Goal: Information Seeking & Learning: Learn about a topic

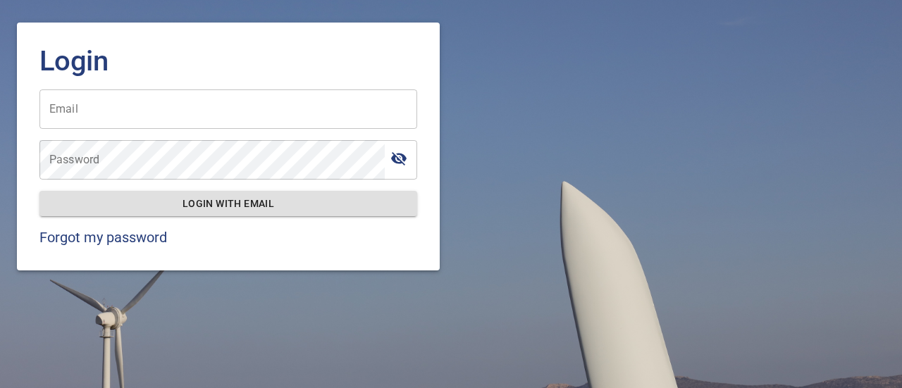
click at [148, 119] on input "Email" at bounding box center [228, 109] width 378 height 39
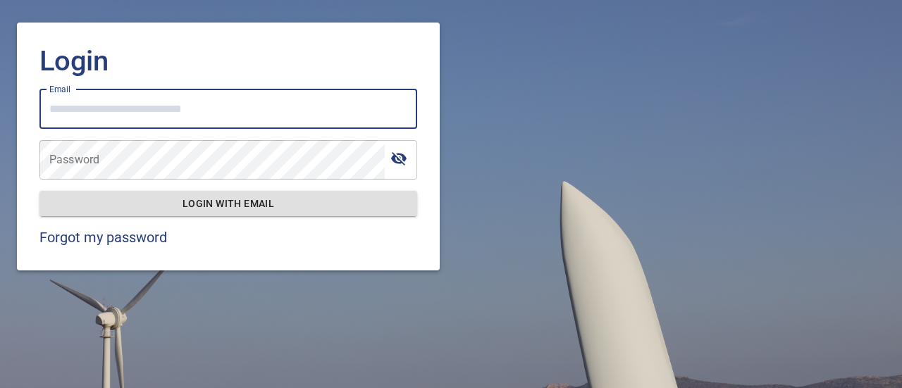
type input "**********"
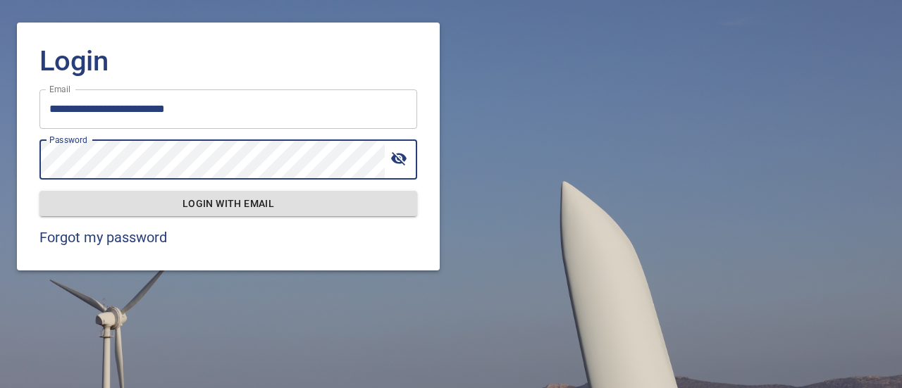
click at [39, 191] on button "Login with email" at bounding box center [228, 204] width 378 height 26
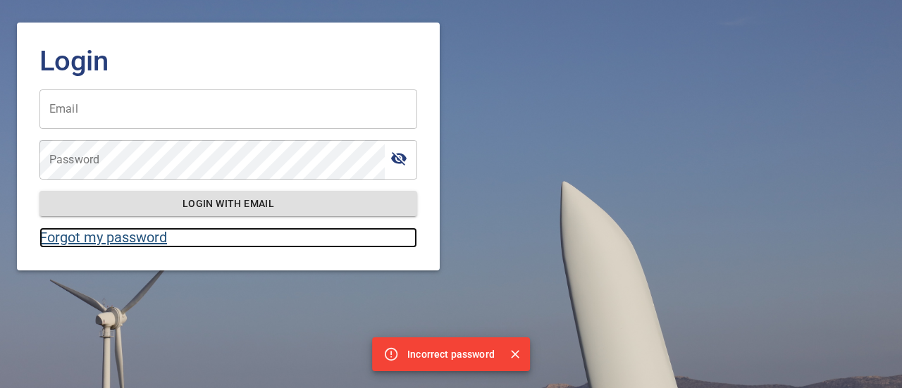
click at [135, 238] on link "Forgot my password" at bounding box center [228, 238] width 378 height 20
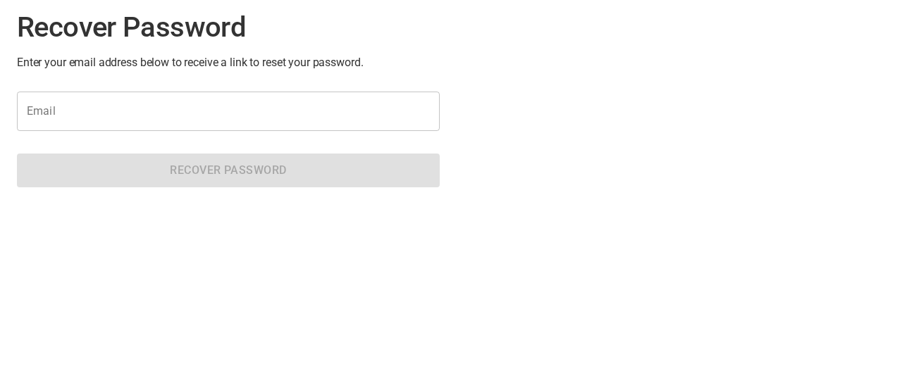
click at [156, 98] on input "Email" at bounding box center [228, 111] width 423 height 39
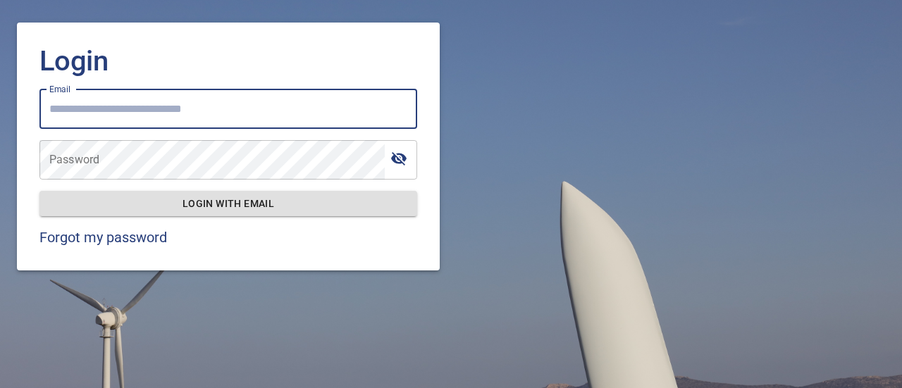
click at [152, 118] on input "Email" at bounding box center [228, 109] width 378 height 39
type input "**********"
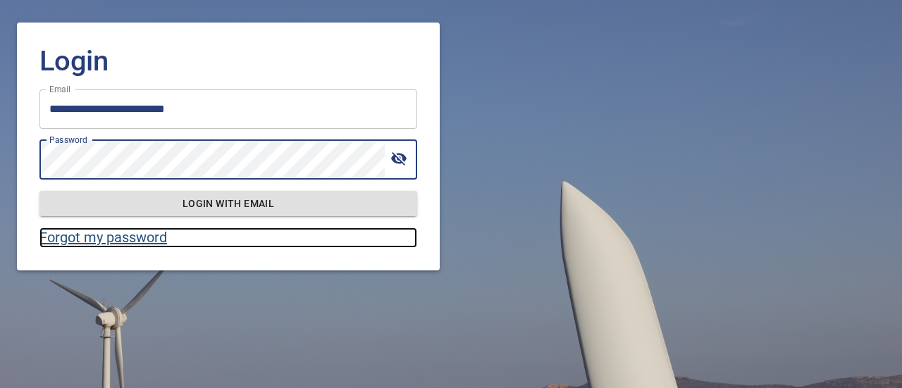
click at [157, 244] on link "Forgot my password" at bounding box center [228, 238] width 378 height 20
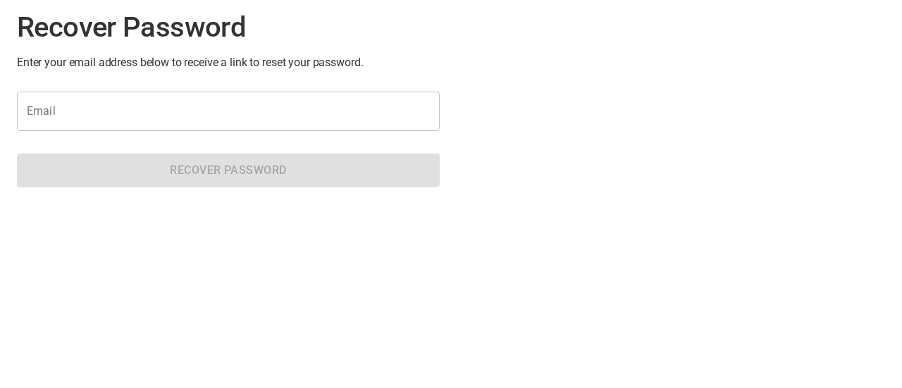
click at [229, 109] on input "Email" at bounding box center [228, 111] width 423 height 39
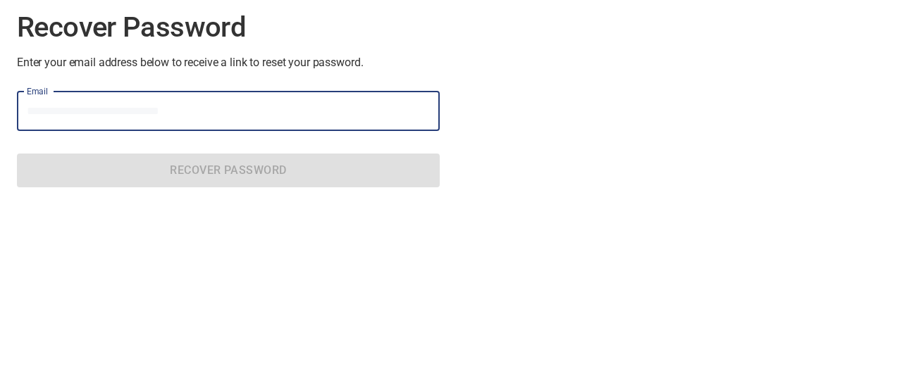
type input "**********"
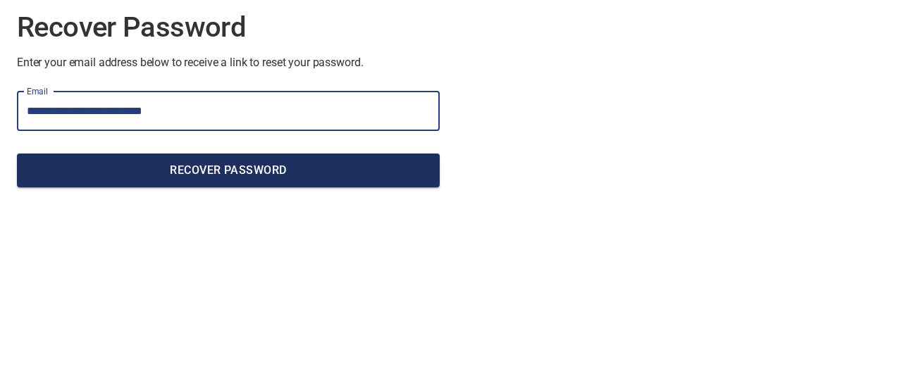
click at [268, 173] on span "Recover Password" at bounding box center [228, 171] width 400 height 20
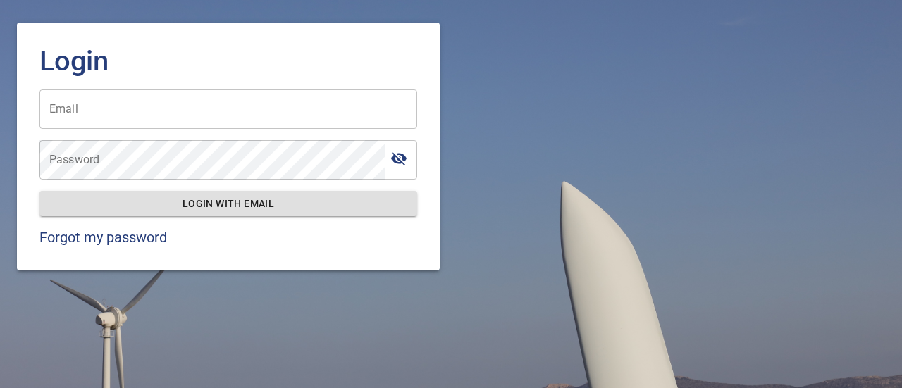
click at [171, 106] on input "Email" at bounding box center [228, 109] width 378 height 39
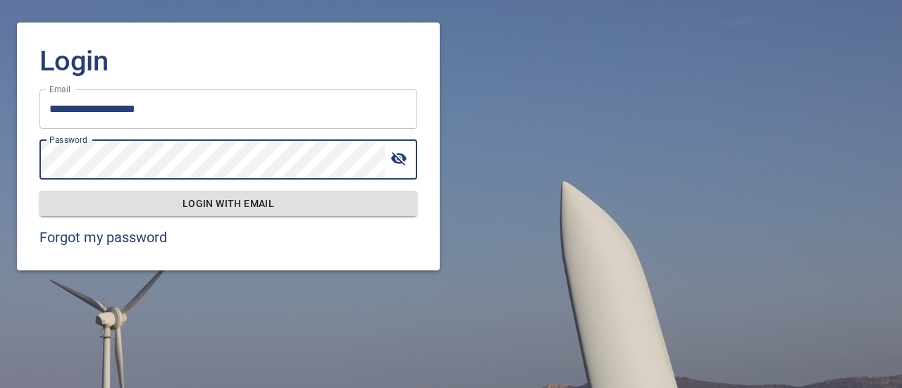
click at [118, 107] on input "**********" at bounding box center [228, 109] width 378 height 39
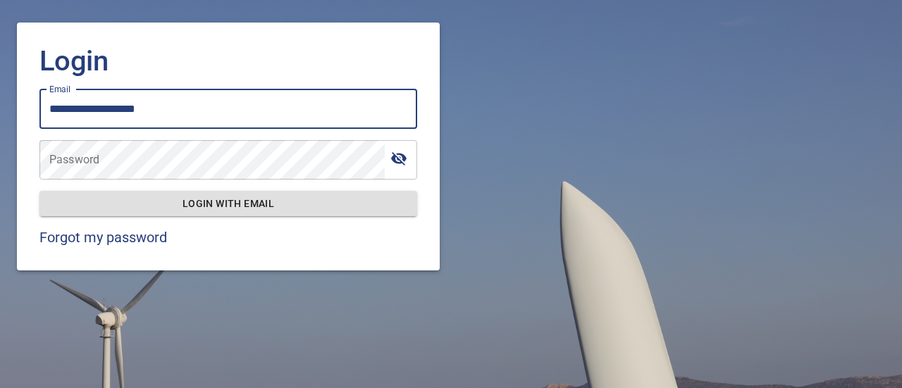
click at [118, 107] on input "**********" at bounding box center [228, 109] width 378 height 39
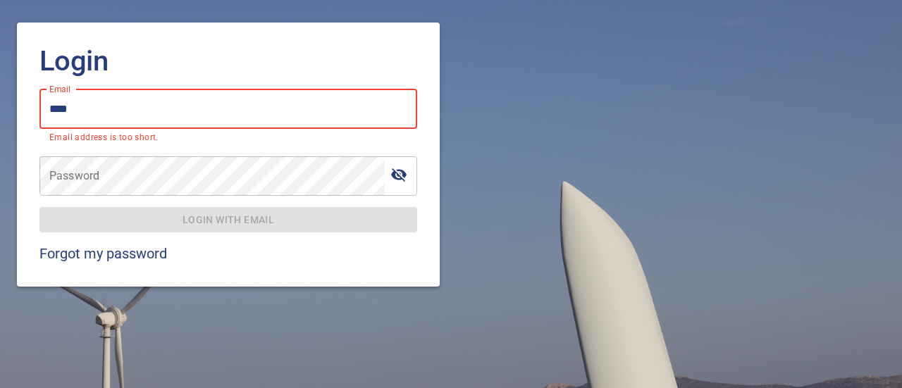
type input "**********"
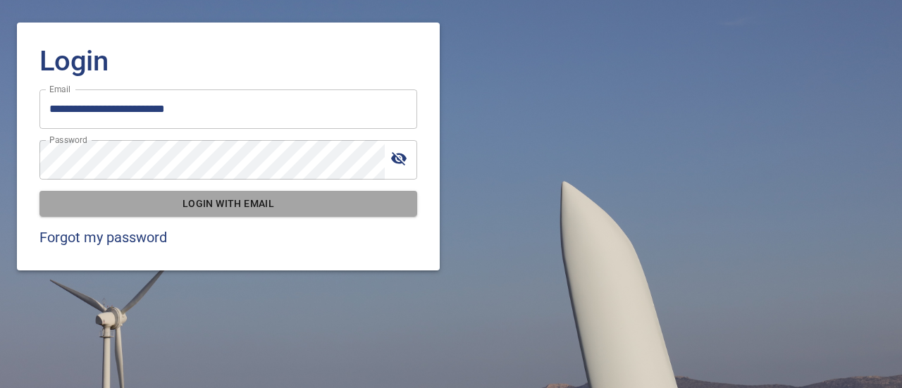
click at [231, 208] on span "Login with email" at bounding box center [228, 204] width 355 height 18
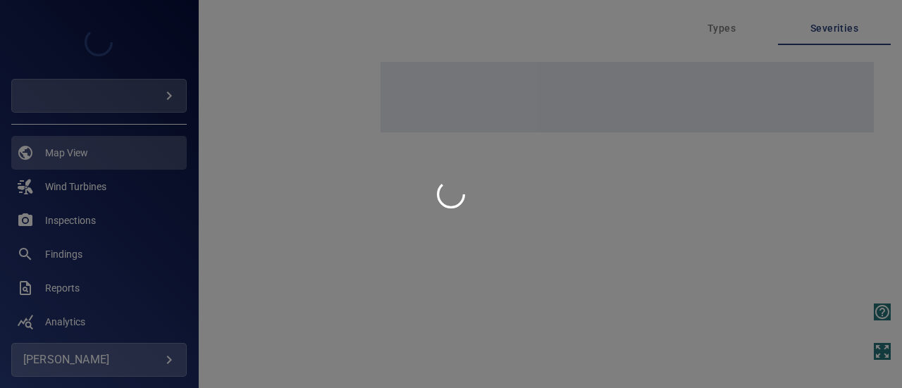
type input "********"
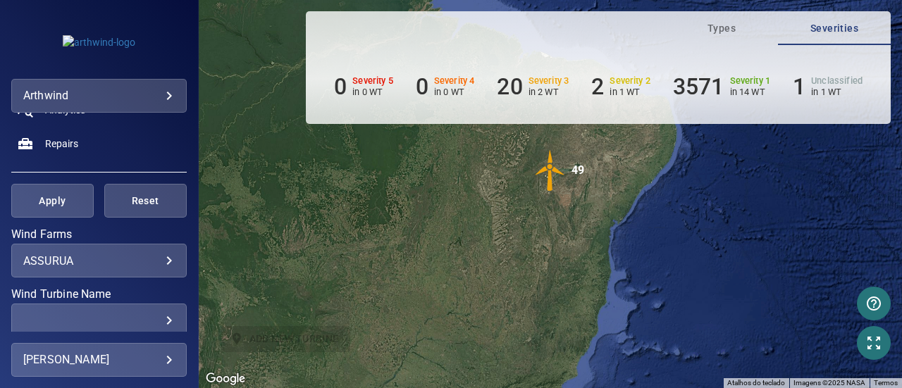
scroll to position [252, 0]
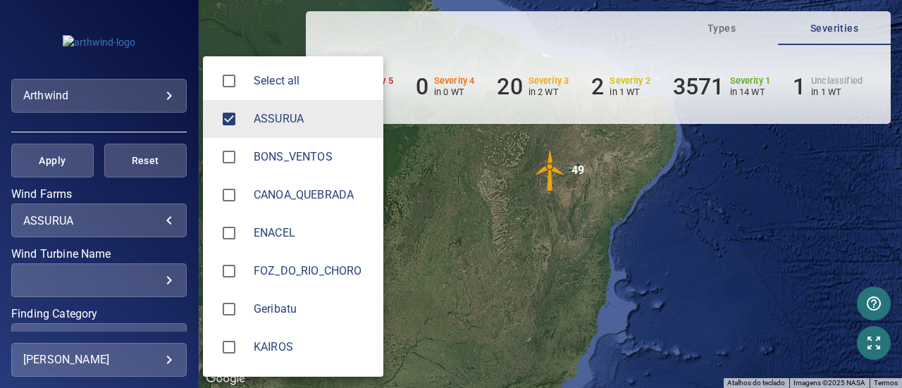
click at [155, 223] on body "**********" at bounding box center [451, 194] width 902 height 388
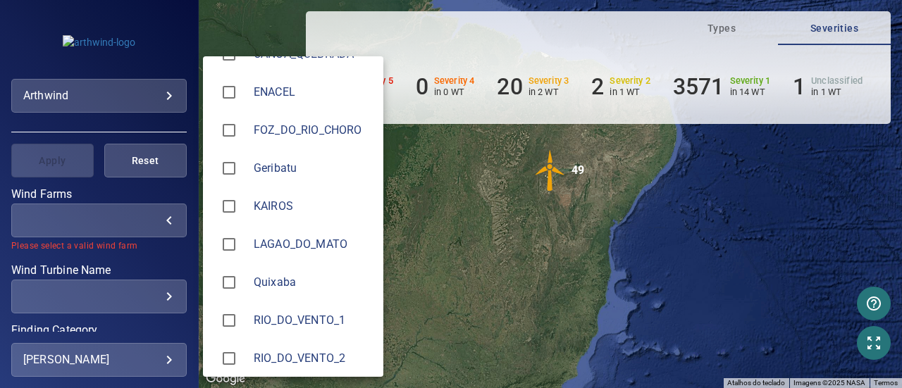
scroll to position [223, 0]
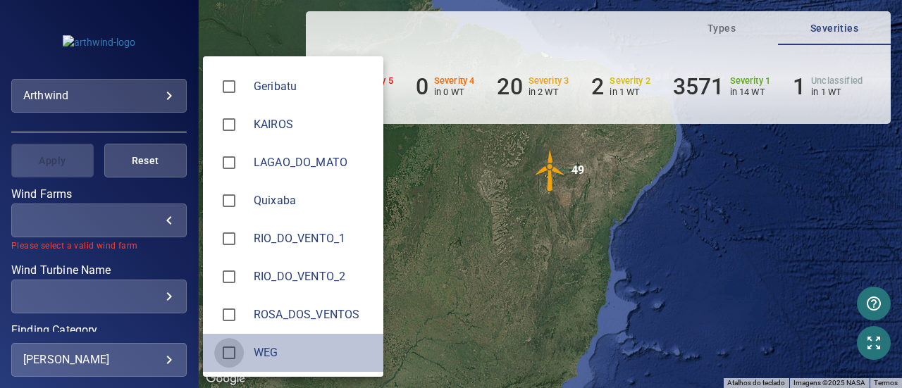
type input "***"
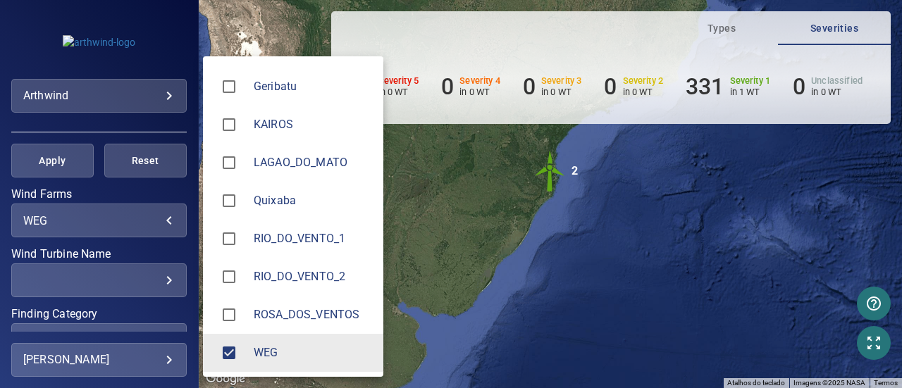
click at [548, 169] on div at bounding box center [451, 194] width 902 height 388
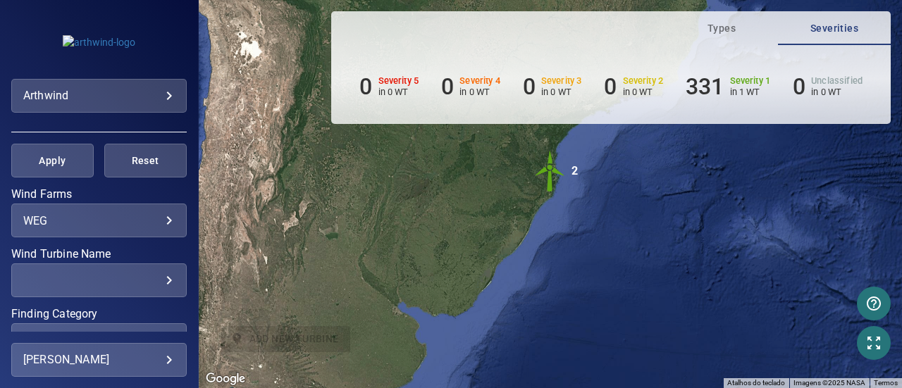
click at [548, 177] on img "2" at bounding box center [550, 171] width 42 height 42
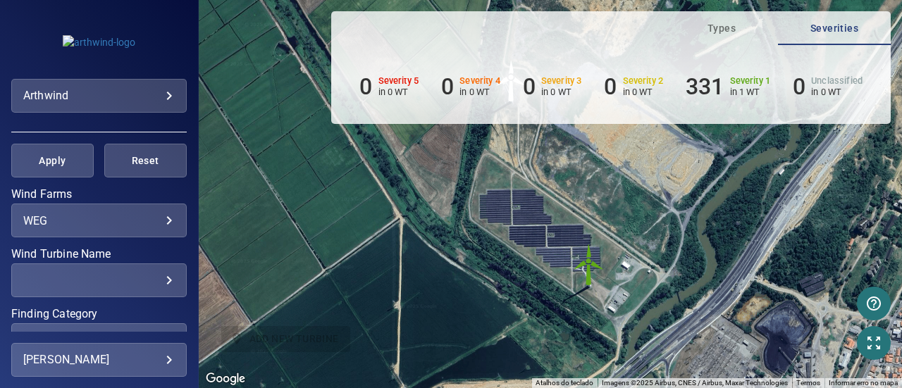
click at [590, 266] on img "WTG00" at bounding box center [589, 265] width 42 height 42
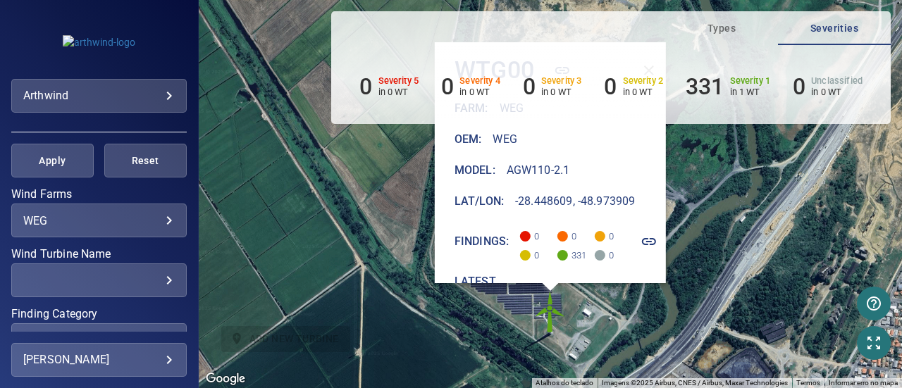
click at [658, 241] on icon "button" at bounding box center [649, 241] width 17 height 17
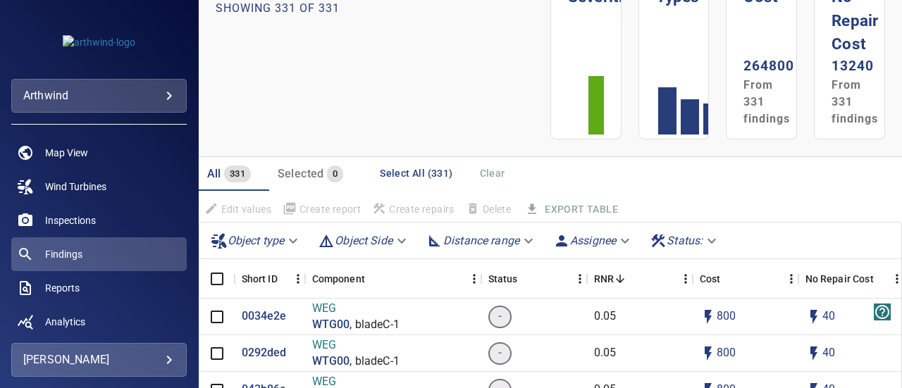
scroll to position [53, 0]
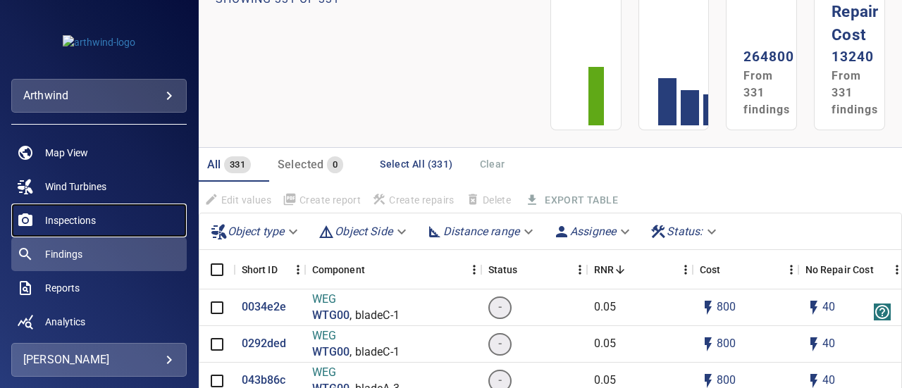
click at [99, 211] on link "Inspections" at bounding box center [99, 221] width 176 height 34
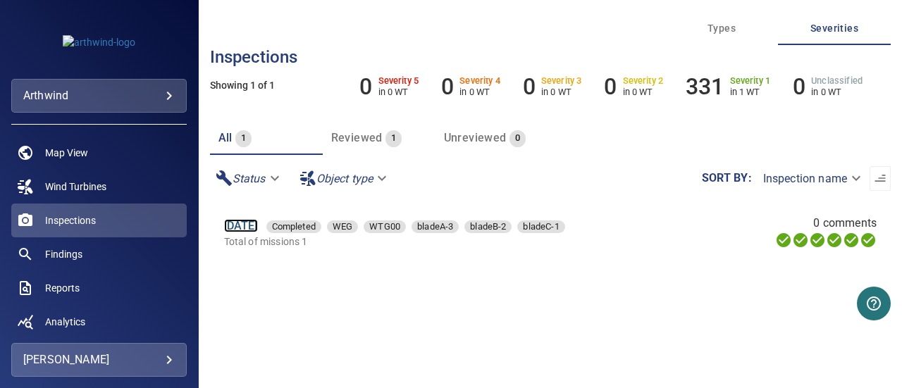
click at [257, 226] on link "13 Mar 2025" at bounding box center [241, 225] width 34 height 13
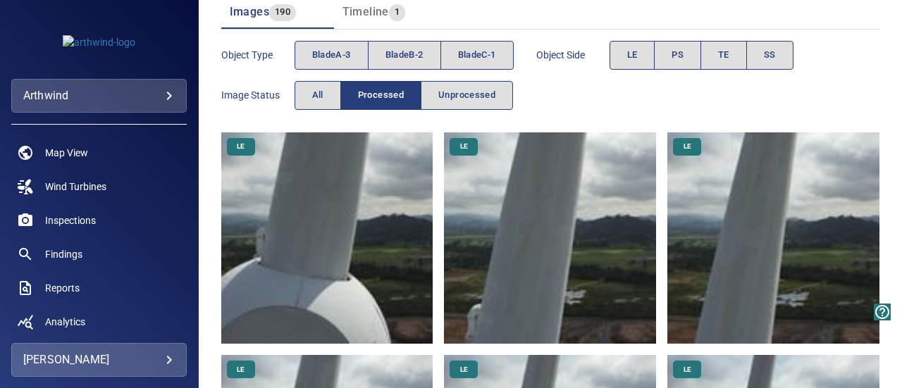
scroll to position [140, 0]
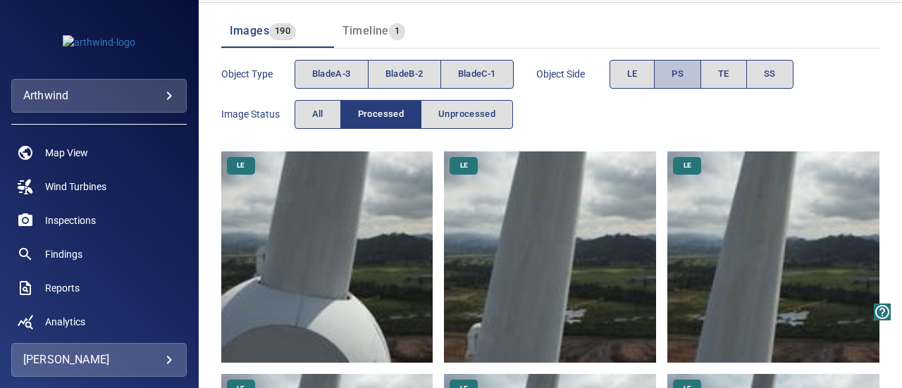
click at [695, 81] on button "PS" at bounding box center [677, 74] width 47 height 29
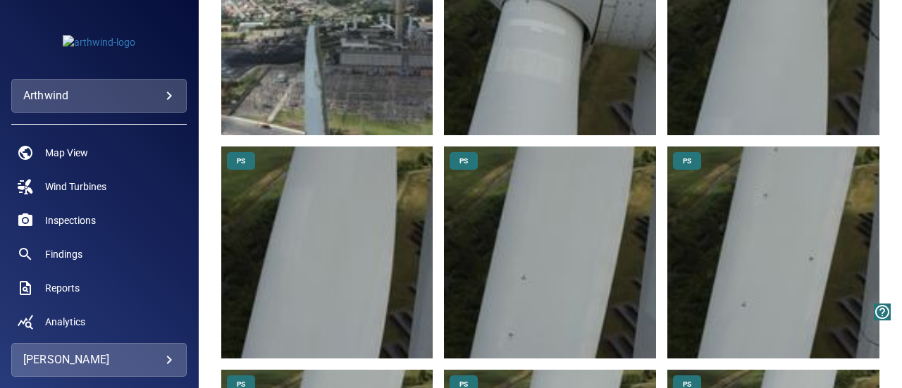
scroll to position [1375, 0]
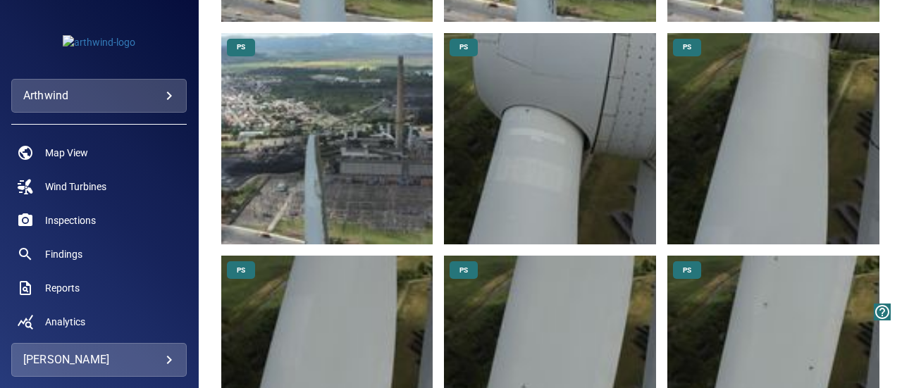
click at [326, 154] on img at bounding box center [327, 139] width 212 height 212
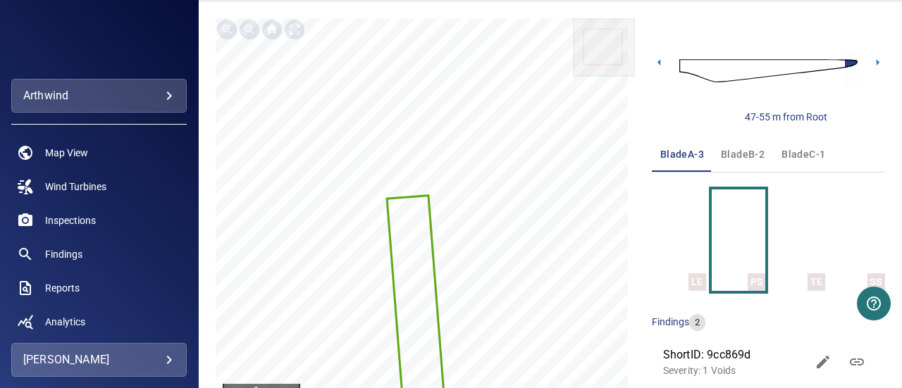
scroll to position [145, 0]
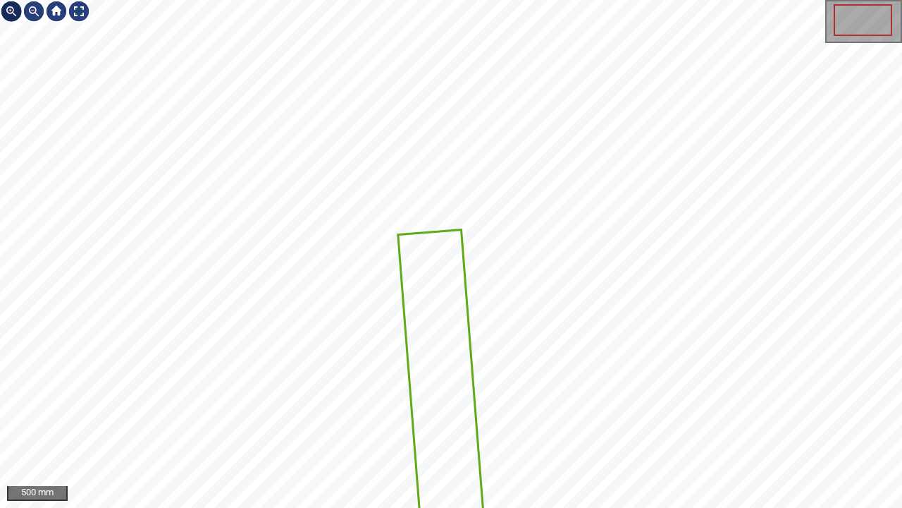
click at [8, 5] on div at bounding box center [11, 11] width 23 height 23
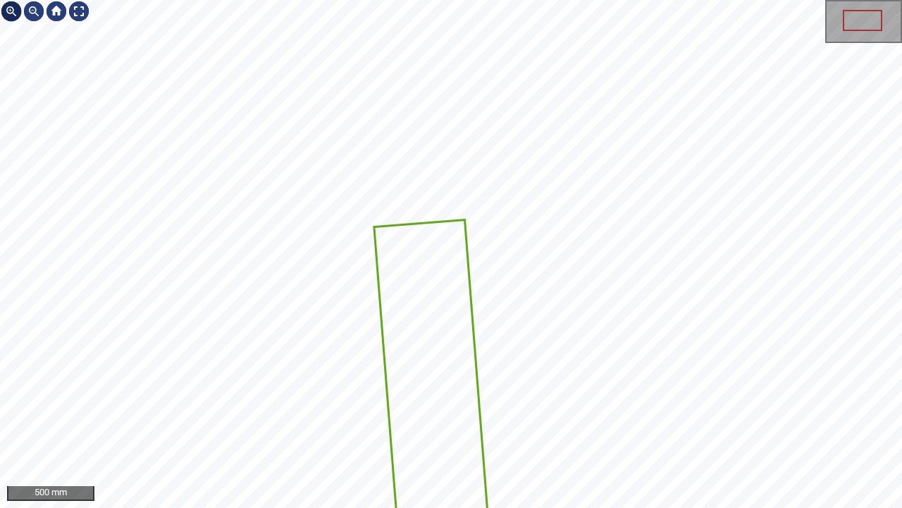
click at [8, 5] on div at bounding box center [11, 11] width 23 height 23
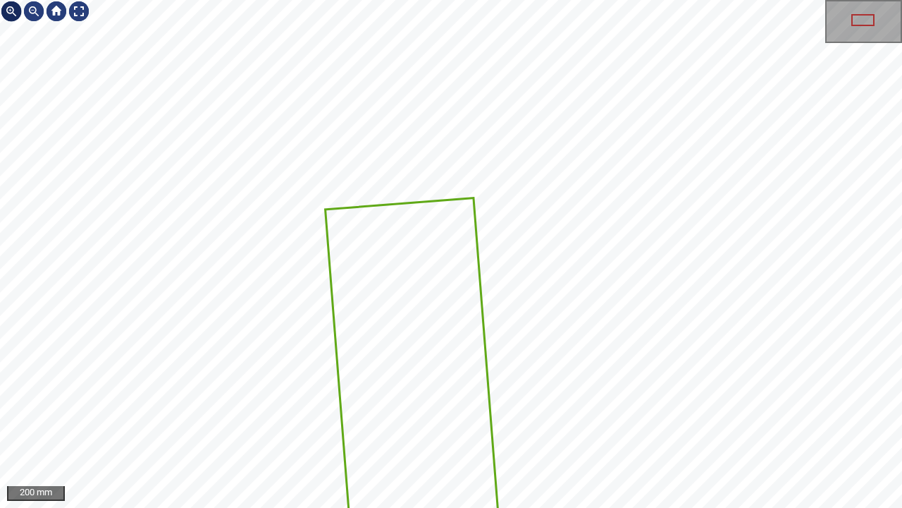
click at [8, 5] on div at bounding box center [11, 11] width 23 height 23
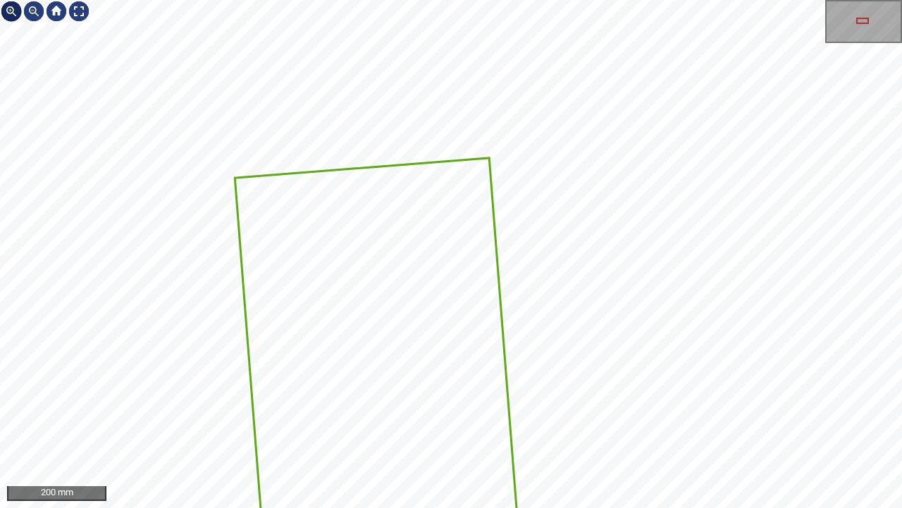
click at [8, 5] on div at bounding box center [11, 11] width 23 height 23
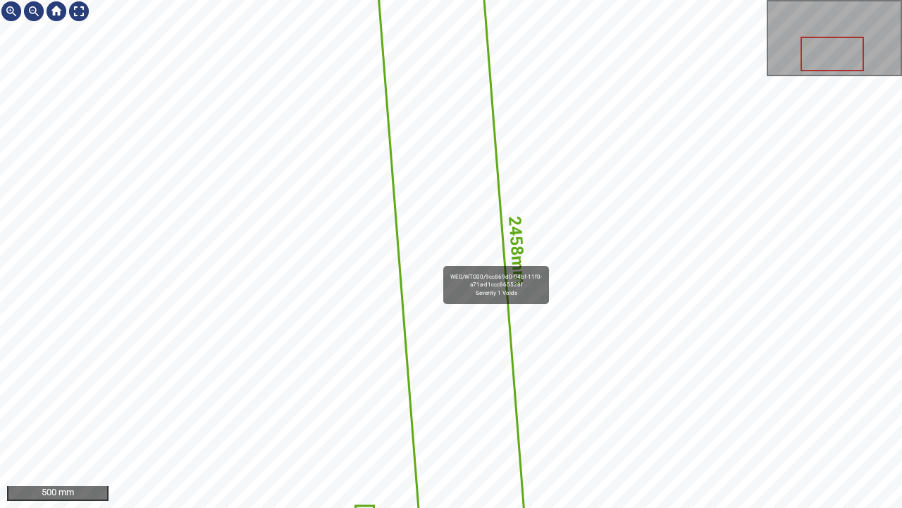
click at [437, 259] on icon at bounding box center [451, 254] width 145 height 544
click at [13, 11] on div at bounding box center [11, 11] width 23 height 23
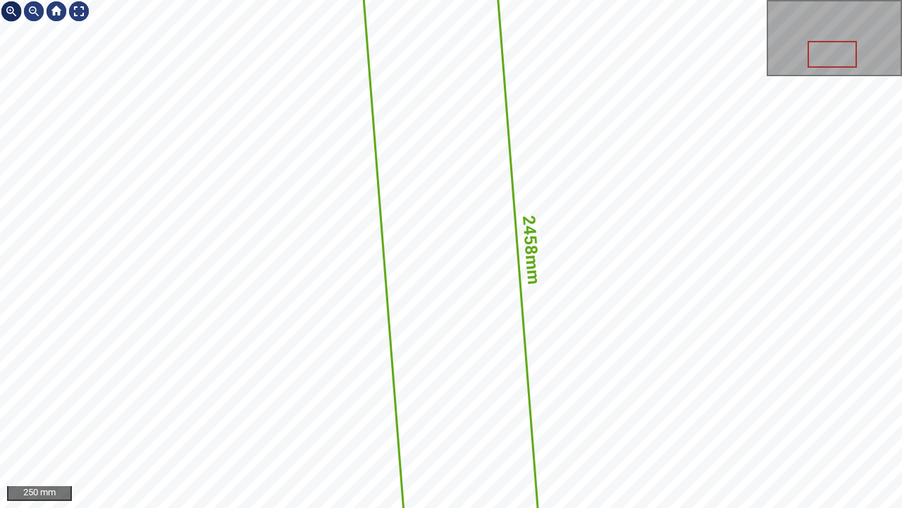
click at [13, 11] on div at bounding box center [11, 11] width 23 height 23
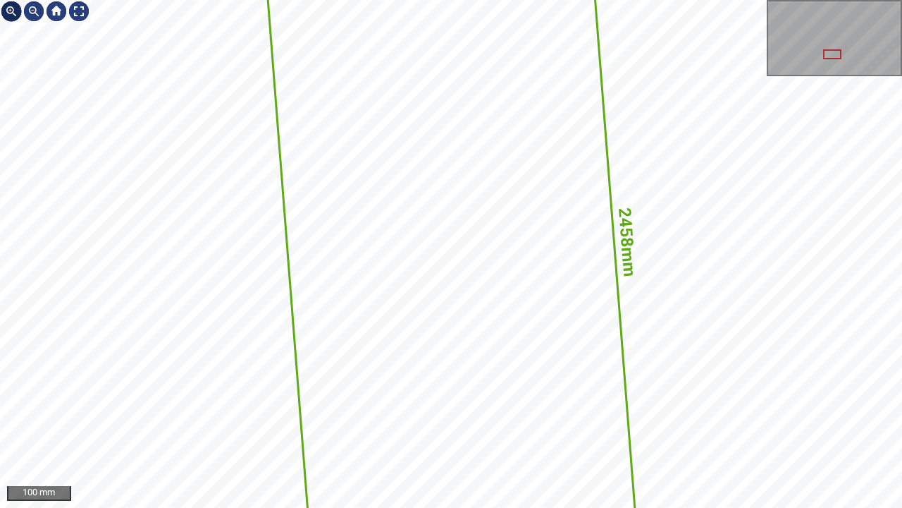
click at [13, 11] on div at bounding box center [11, 11] width 23 height 23
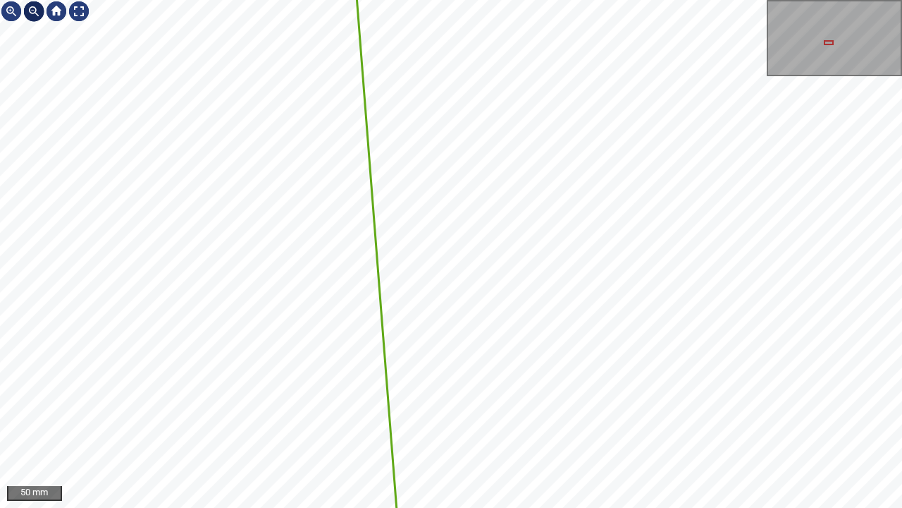
click at [28, 10] on div at bounding box center [34, 11] width 23 height 23
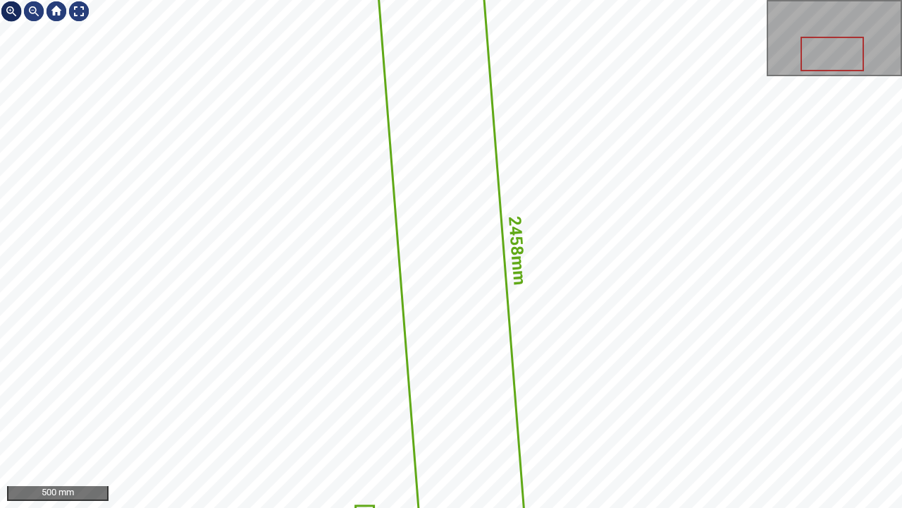
click at [4, 13] on div at bounding box center [11, 11] width 23 height 23
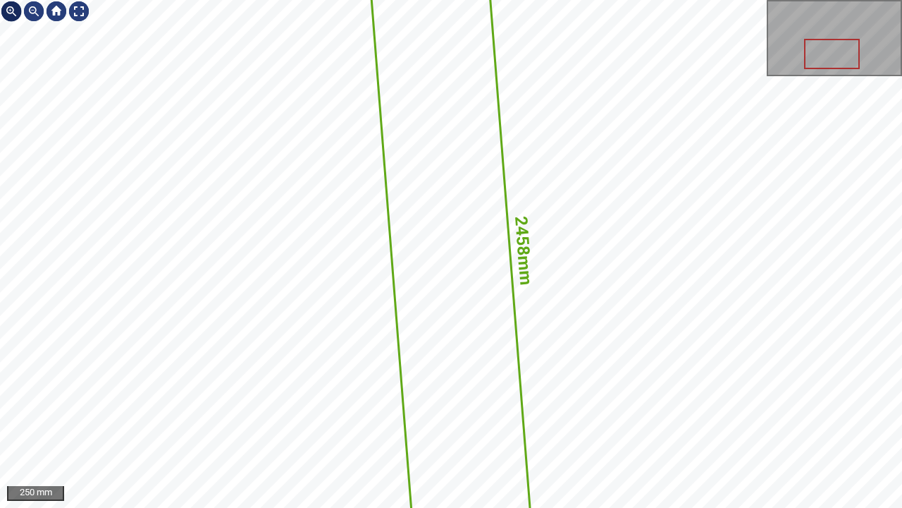
click at [4, 13] on div at bounding box center [11, 11] width 23 height 23
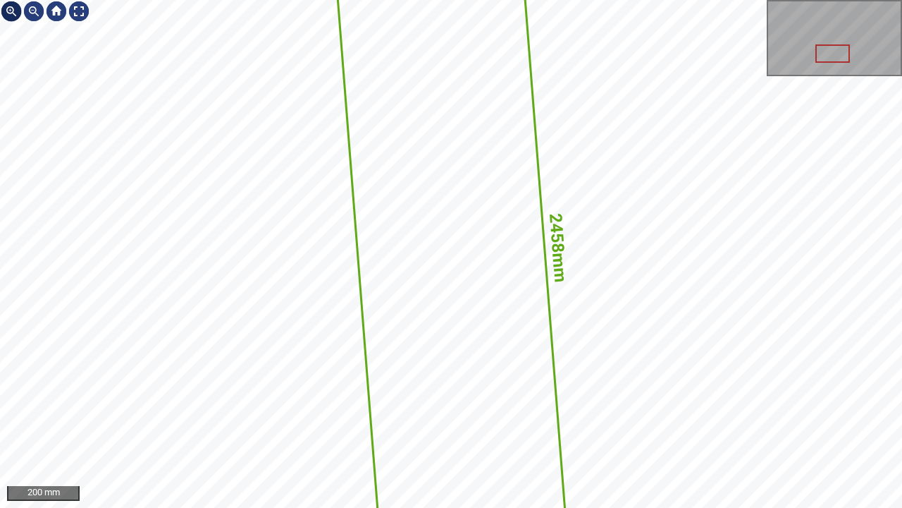
click at [4, 13] on div at bounding box center [11, 11] width 23 height 23
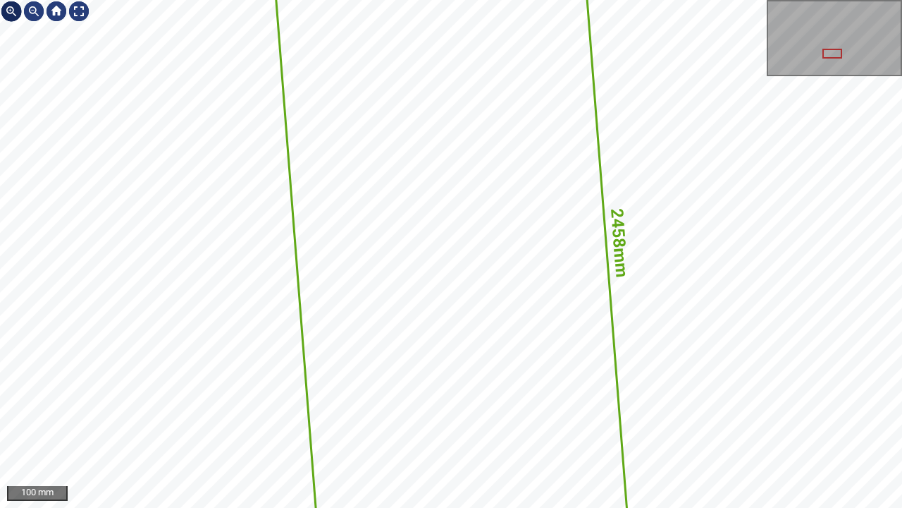
click at [4, 13] on div at bounding box center [11, 11] width 23 height 23
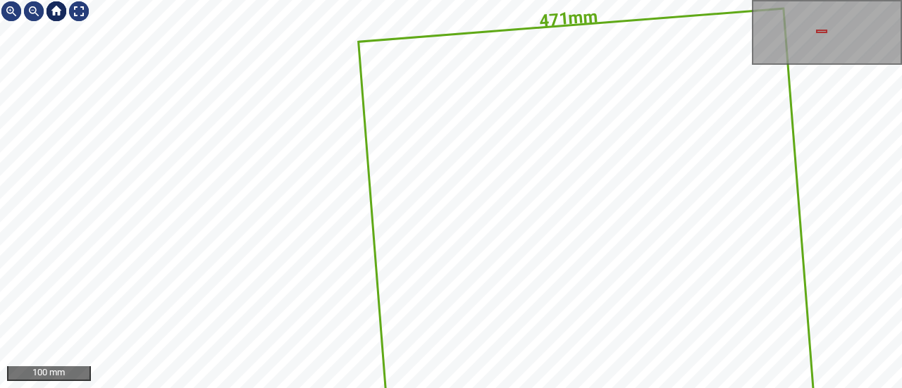
click at [54, 12] on div at bounding box center [56, 11] width 23 height 23
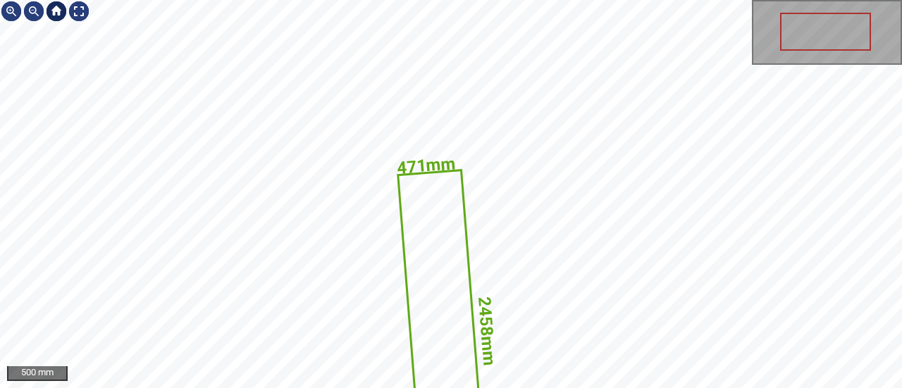
click at [54, 11] on div at bounding box center [56, 11] width 23 height 23
click at [53, 11] on div at bounding box center [56, 11] width 23 height 23
click at [61, 12] on div at bounding box center [56, 11] width 23 height 23
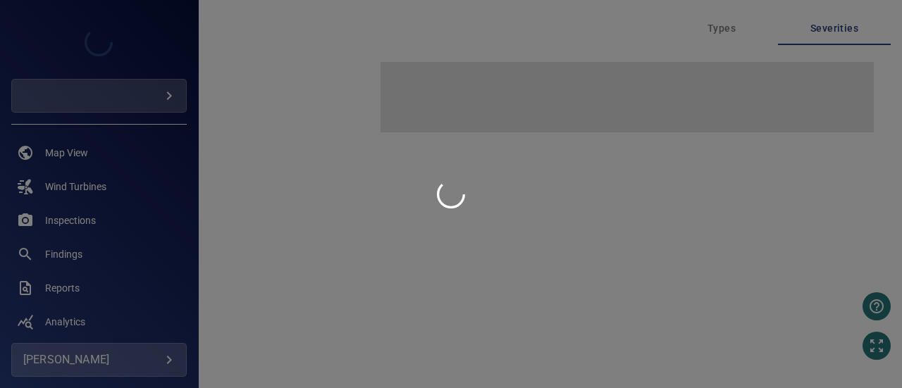
type input "********"
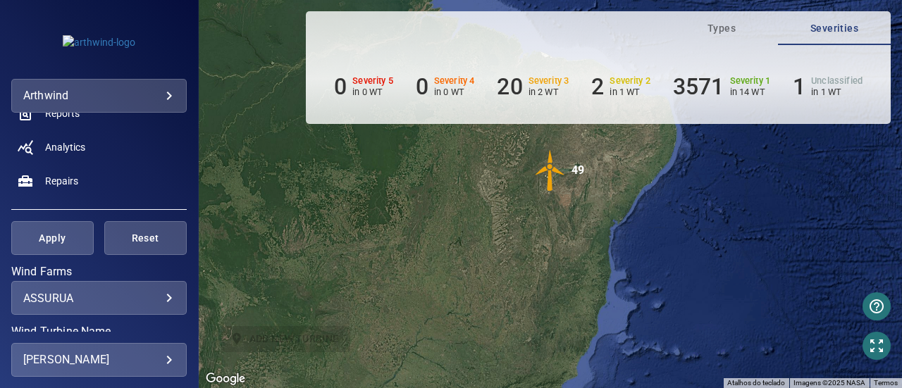
scroll to position [216, 0]
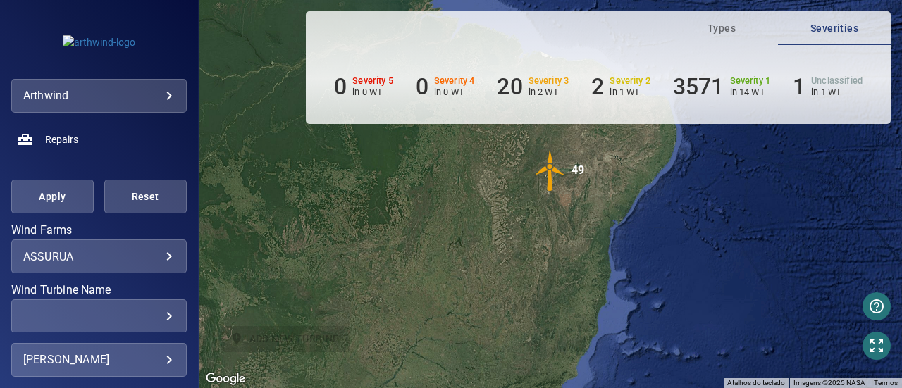
click at [130, 252] on body "**********" at bounding box center [451, 194] width 902 height 388
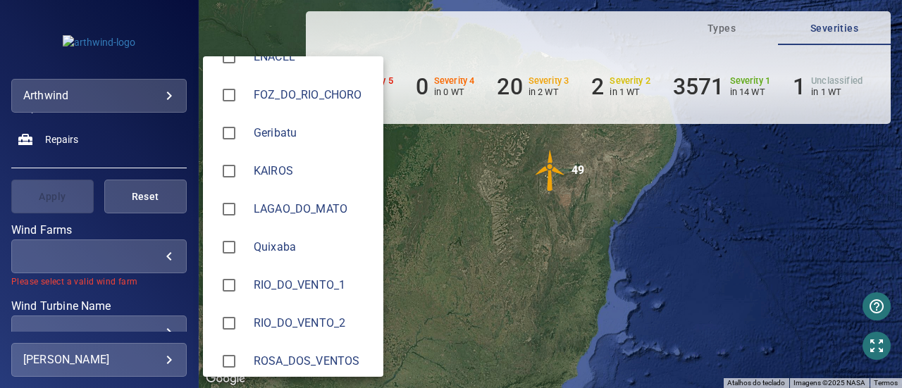
scroll to position [223, 0]
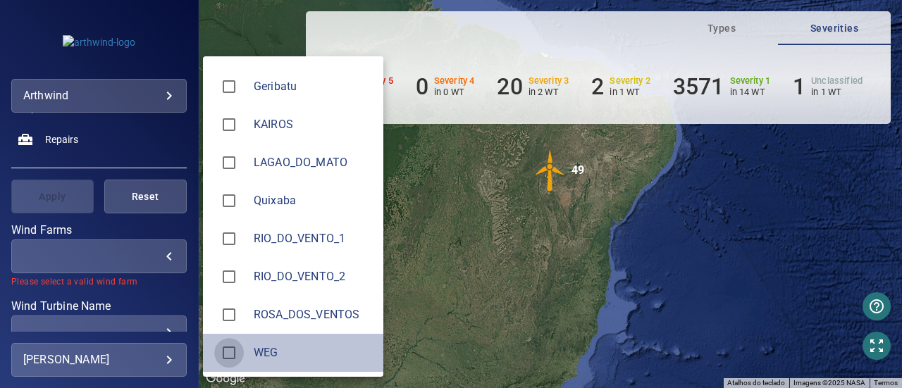
type input "***"
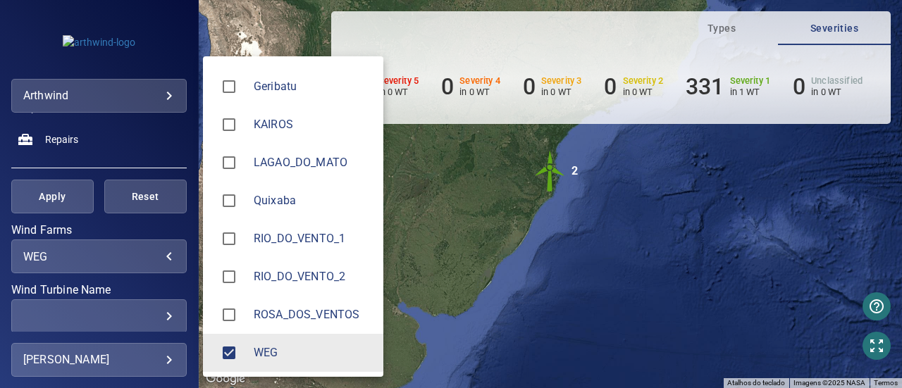
click at [58, 192] on div at bounding box center [451, 194] width 902 height 388
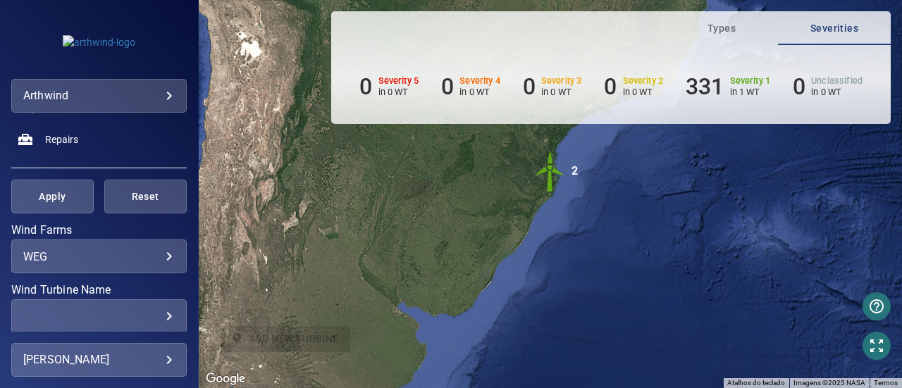
click at [56, 195] on span "Apply" at bounding box center [52, 197] width 47 height 18
click at [552, 176] on img "2" at bounding box center [550, 171] width 42 height 42
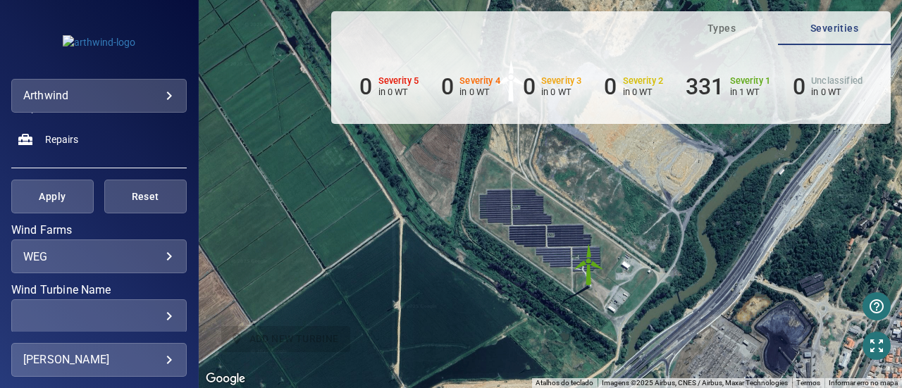
click at [588, 267] on img "WTG00" at bounding box center [589, 265] width 42 height 42
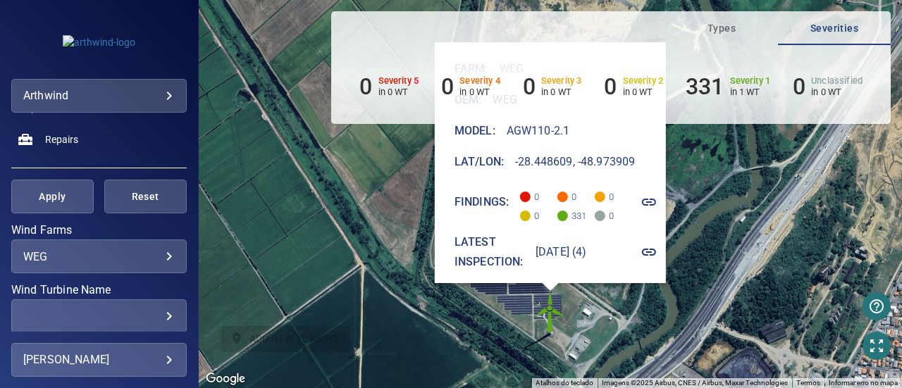
scroll to position [49, 0]
click at [653, 249] on icon "button" at bounding box center [649, 252] width 14 height 7
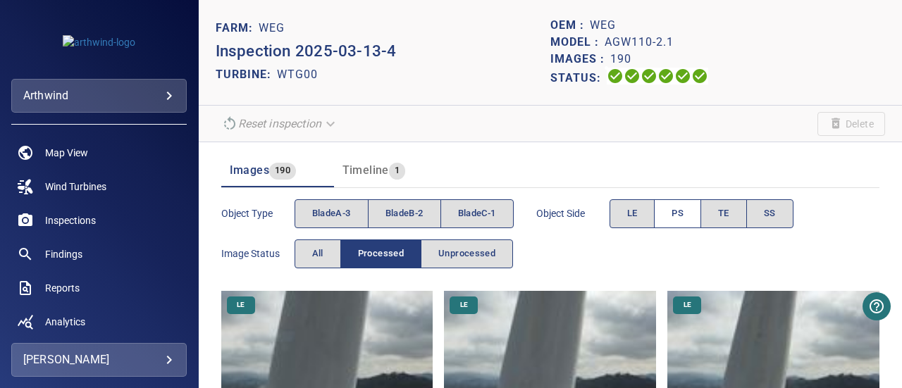
click at [678, 221] on span "PS" at bounding box center [678, 214] width 12 height 16
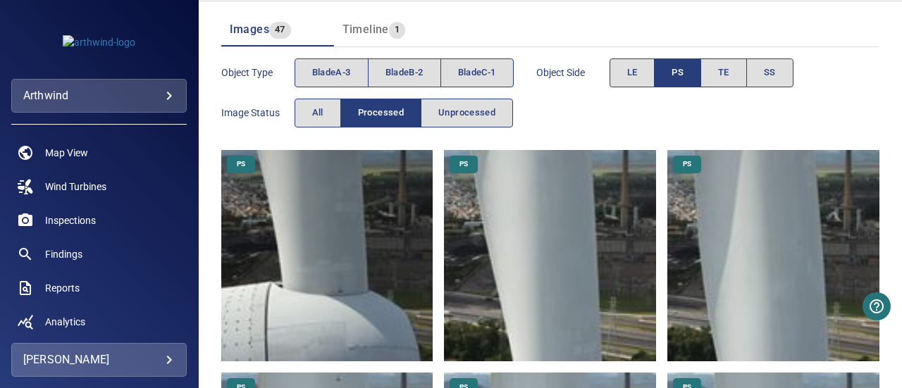
scroll to position [151, 0]
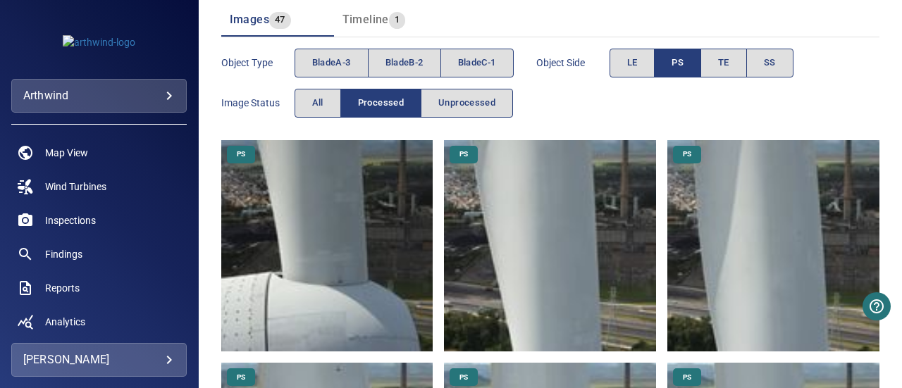
click at [370, 235] on img at bounding box center [327, 246] width 212 height 212
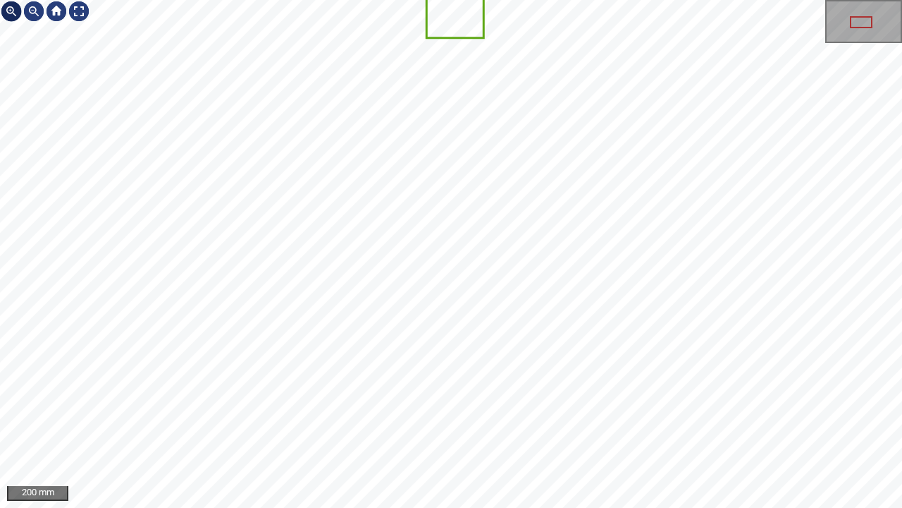
click at [14, 13] on div at bounding box center [11, 11] width 23 height 23
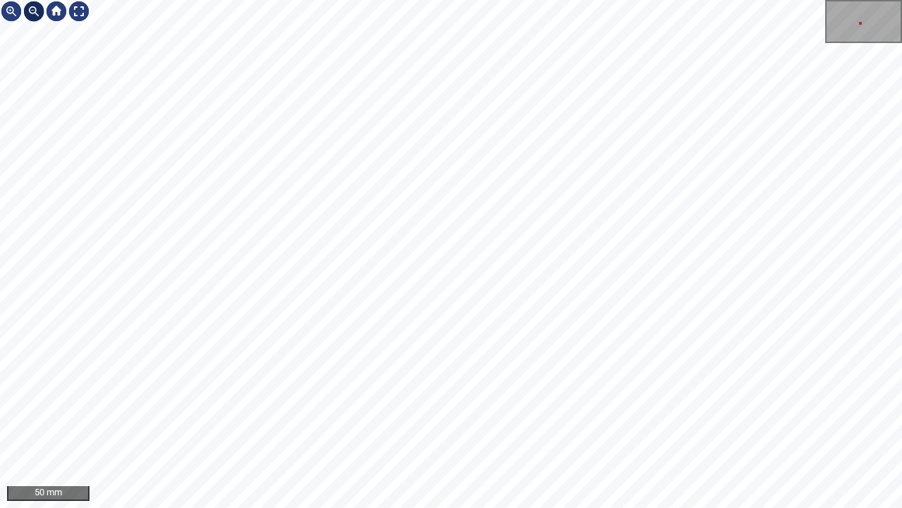
click at [35, 11] on div at bounding box center [34, 11] width 23 height 23
click at [7, 10] on div at bounding box center [11, 11] width 23 height 23
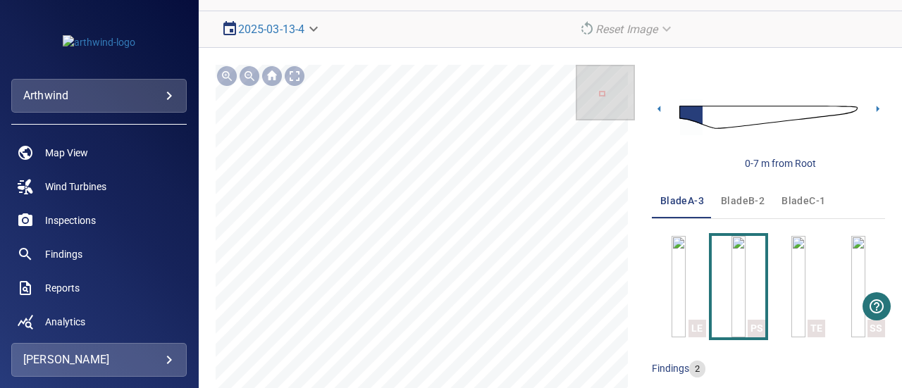
scroll to position [154, 0]
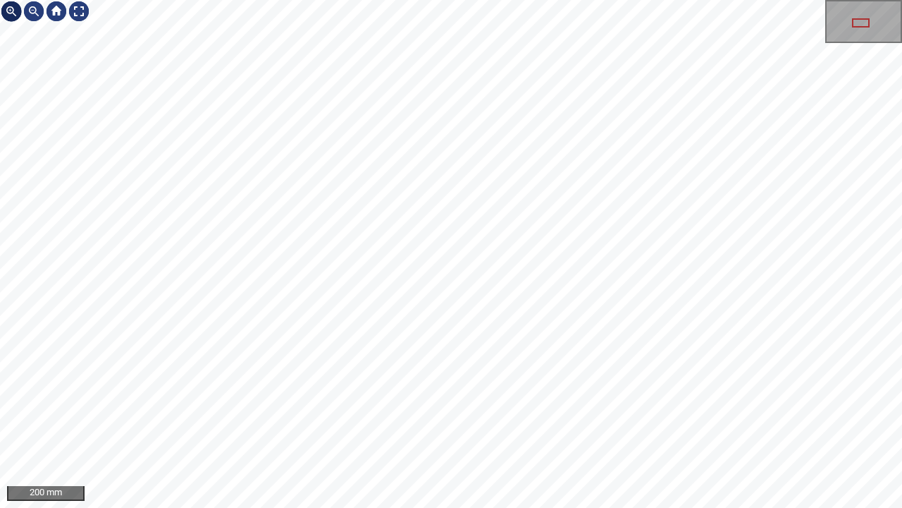
click at [13, 16] on div at bounding box center [11, 11] width 23 height 23
